Goal: Transaction & Acquisition: Purchase product/service

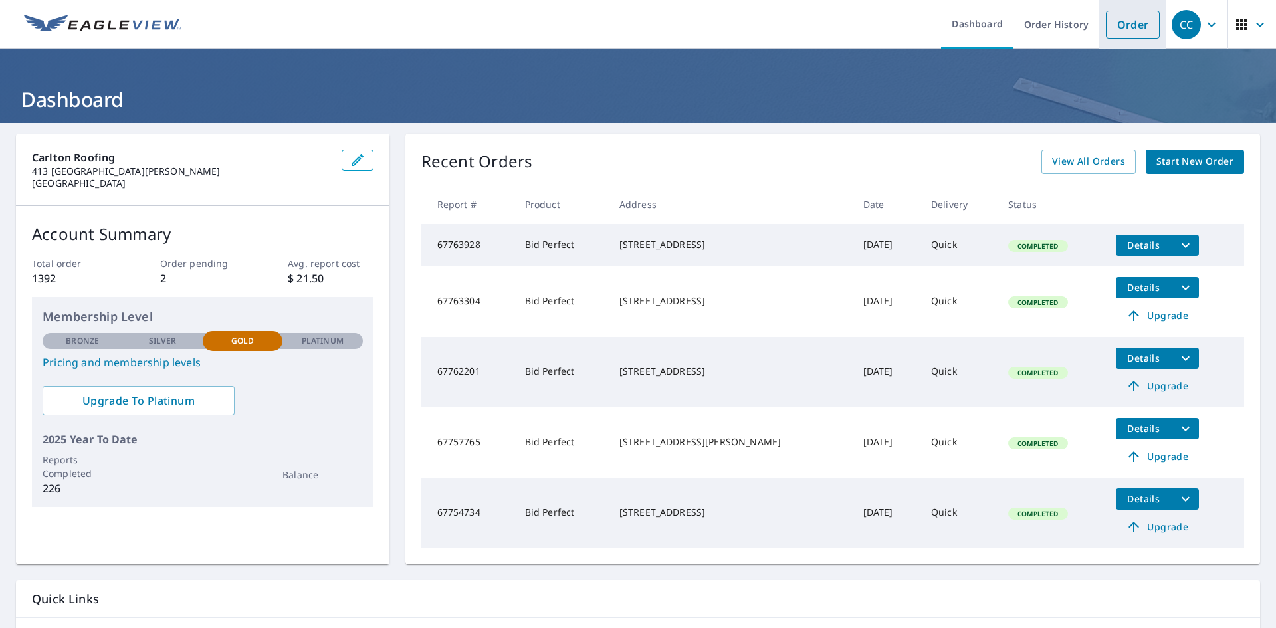
click at [1109, 24] on link "Order" at bounding box center [1133, 25] width 54 height 28
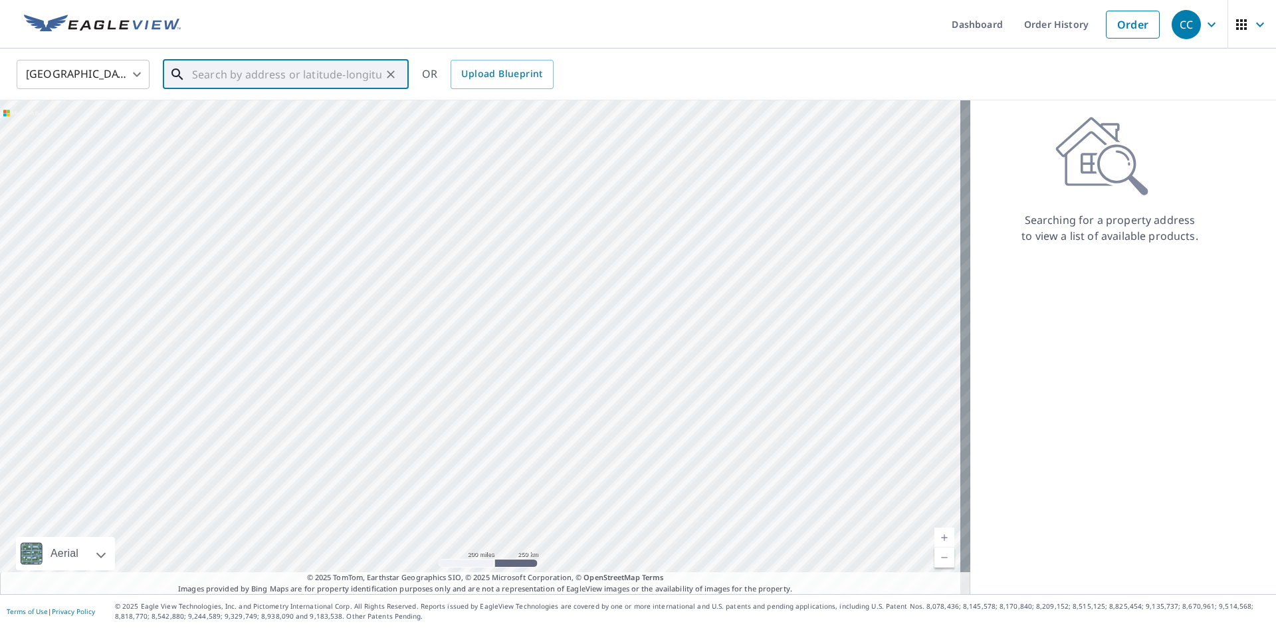
click at [314, 79] on input "text" at bounding box center [286, 74] width 189 height 37
click at [276, 116] on span "[STREET_ADDRESS]" at bounding box center [293, 113] width 209 height 16
type input "[STREET_ADDRESS]"
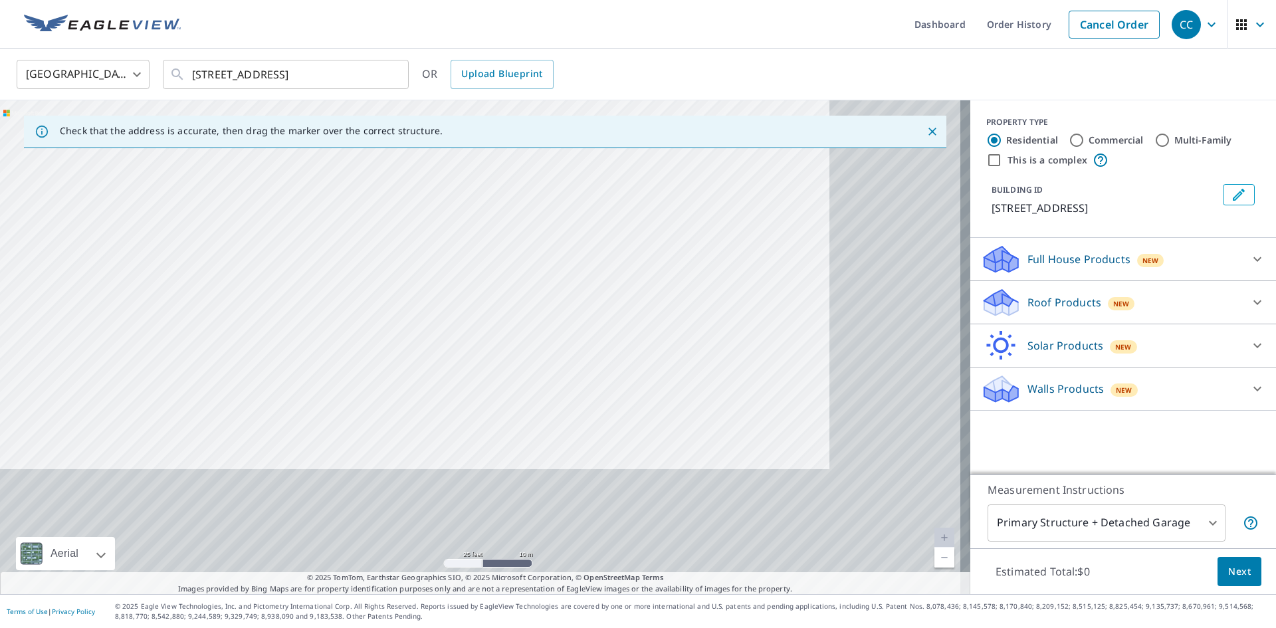
drag, startPoint x: 561, startPoint y: 345, endPoint x: 257, endPoint y: 29, distance: 439.4
click at [262, 37] on div "Dashboard Order History Cancel Order CC [GEOGRAPHIC_DATA] [GEOGRAPHIC_DATA] ​ […" at bounding box center [638, 314] width 1276 height 628
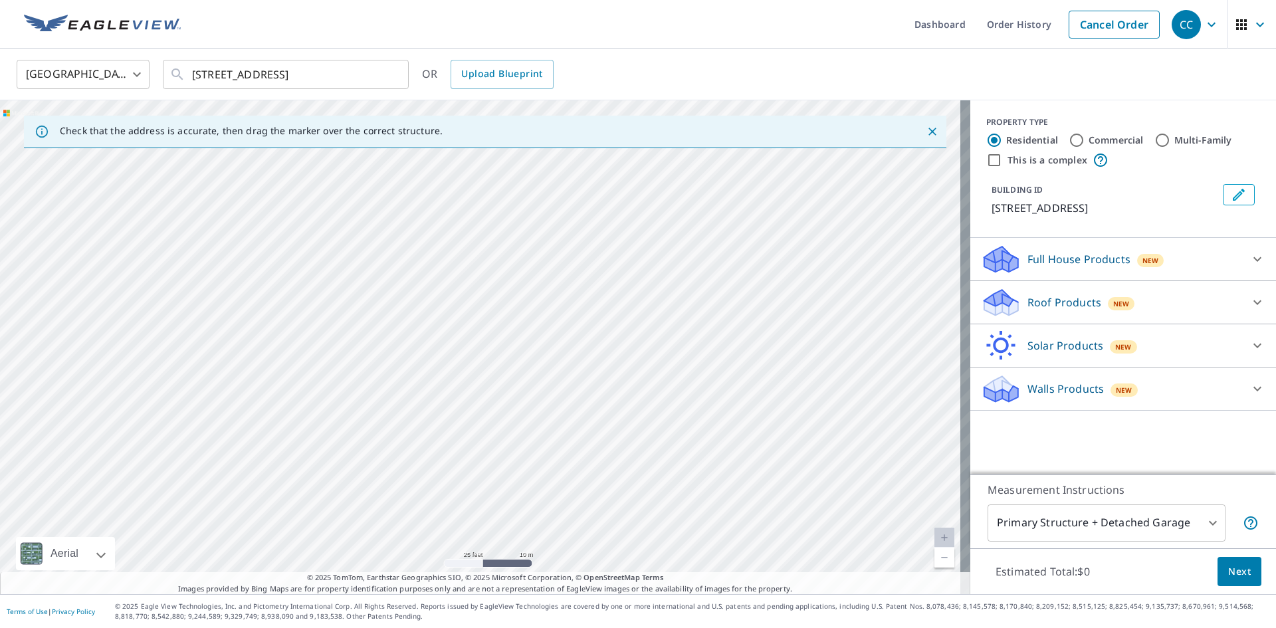
drag, startPoint x: 410, startPoint y: 267, endPoint x: 387, endPoint y: 169, distance: 100.4
click at [390, 173] on div "[STREET_ADDRESS]" at bounding box center [485, 347] width 970 height 494
drag, startPoint x: 530, startPoint y: 322, endPoint x: 484, endPoint y: 194, distance: 136.4
click at [492, 201] on div "[STREET_ADDRESS]" at bounding box center [485, 347] width 970 height 494
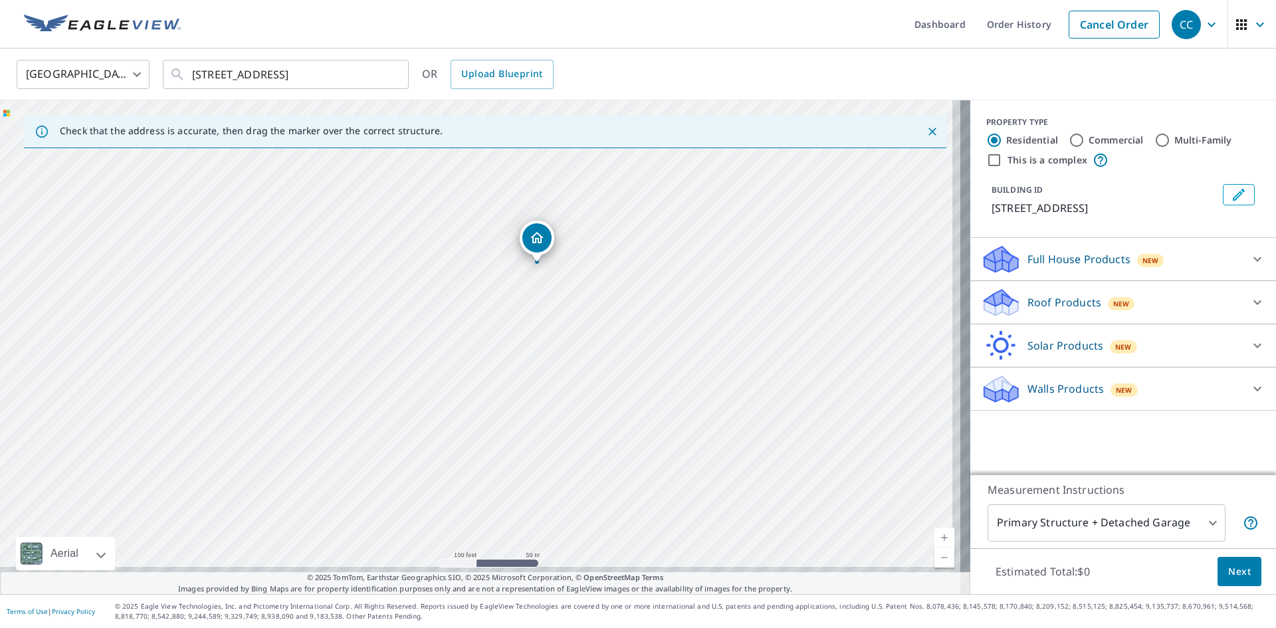
drag, startPoint x: 594, startPoint y: 338, endPoint x: 549, endPoint y: 217, distance: 128.5
click at [549, 217] on div "[STREET_ADDRESS]" at bounding box center [485, 347] width 970 height 494
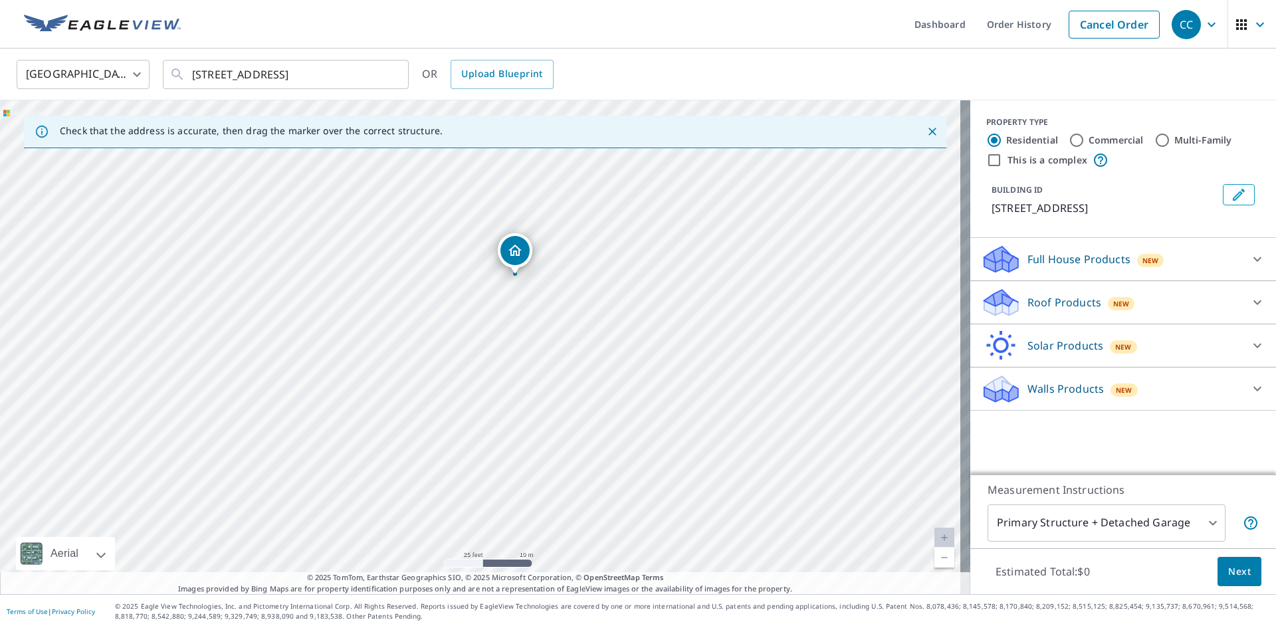
drag, startPoint x: 508, startPoint y: 240, endPoint x: 614, endPoint y: 278, distance: 112.5
click at [614, 278] on div "[STREET_ADDRESS]" at bounding box center [485, 347] width 970 height 494
click at [1249, 296] on icon at bounding box center [1257, 302] width 16 height 16
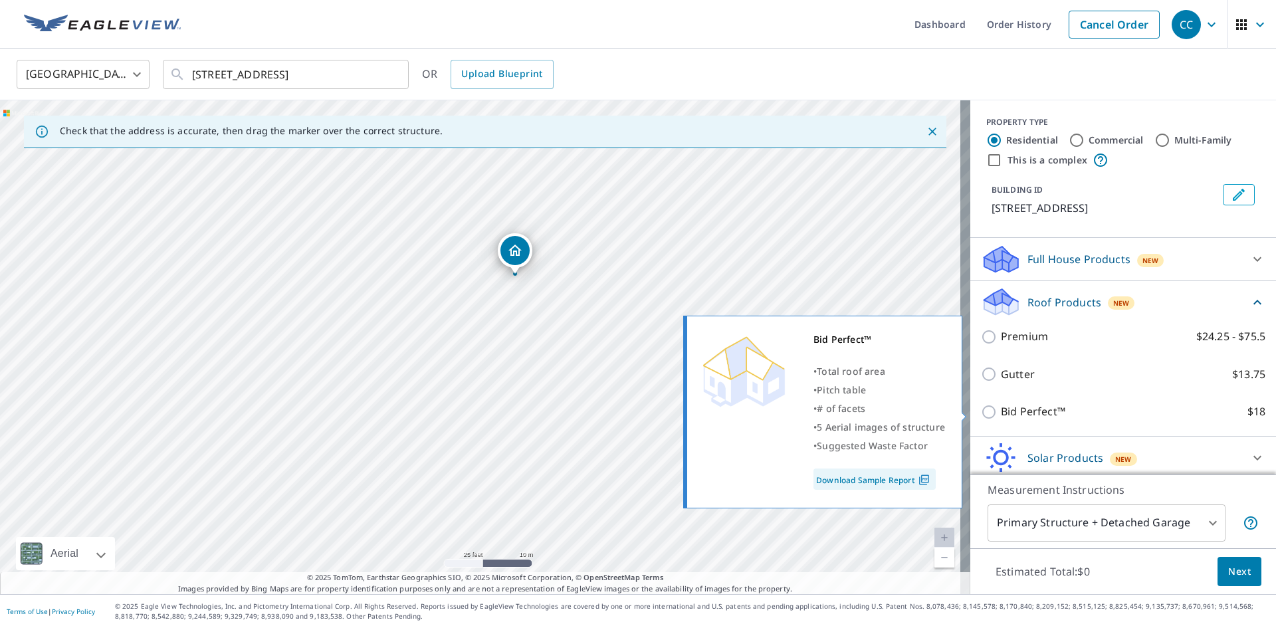
click at [981, 411] on input "Bid Perfect™ $18" at bounding box center [991, 412] width 20 height 16
checkbox input "true"
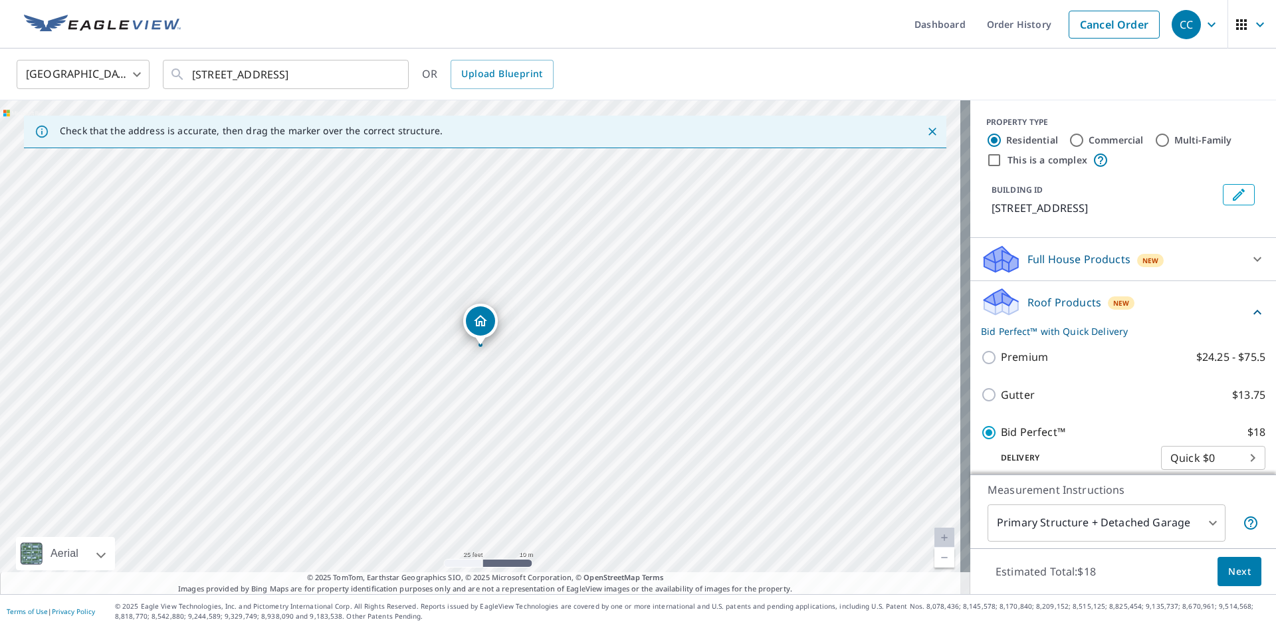
click at [1245, 568] on button "Next" at bounding box center [1239, 572] width 44 height 30
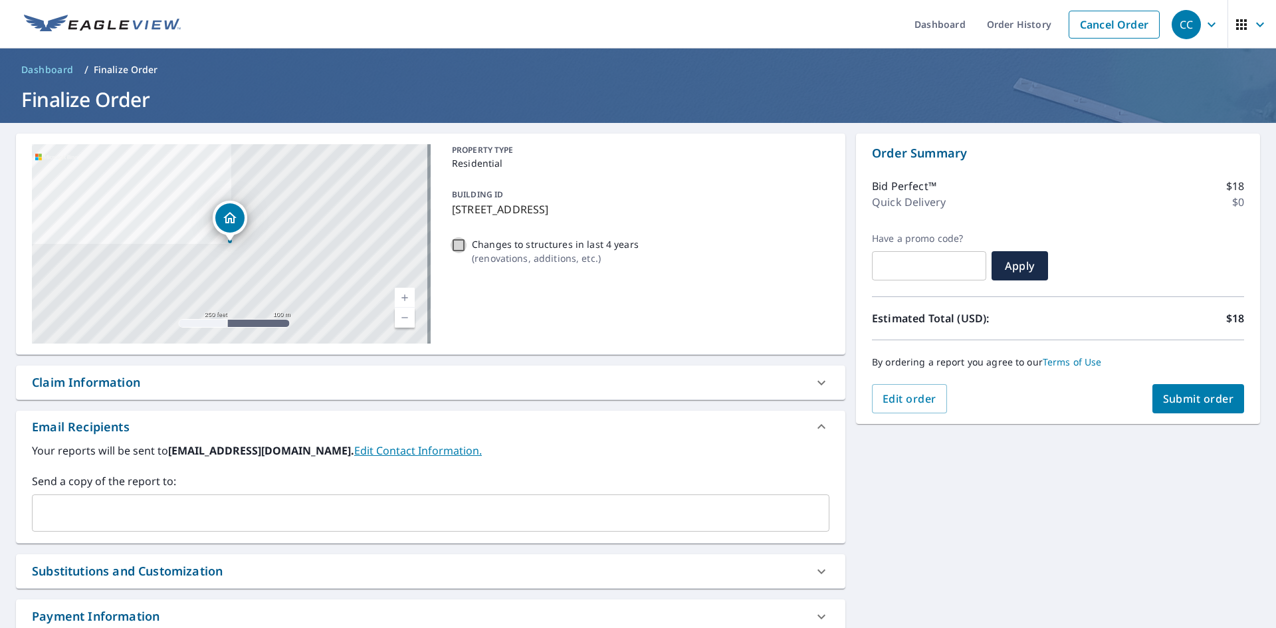
click at [450, 243] on input "Changes to structures in last 4 years ( renovations, additions, etc. )" at bounding box center [458, 245] width 16 height 16
checkbox input "true"
click at [1163, 397] on span "Submit order" at bounding box center [1198, 398] width 71 height 15
